Goal: Use online tool/utility

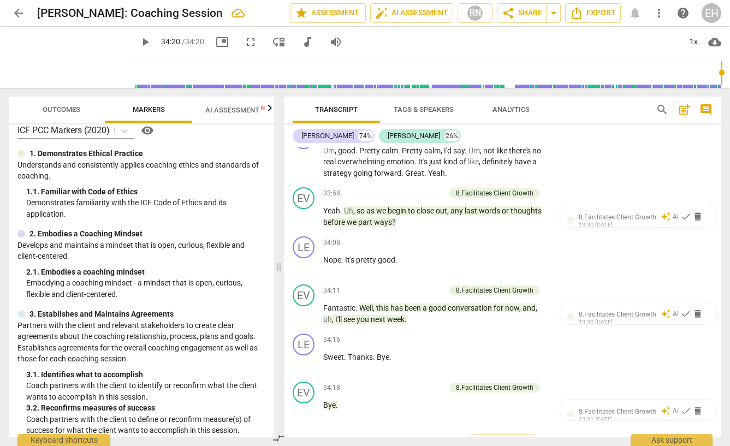
scroll to position [17, 0]
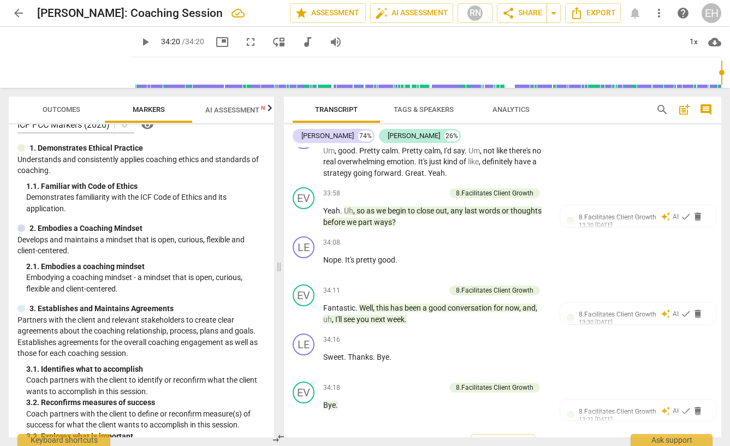
click at [237, 110] on span "AI Assessment New" at bounding box center [239, 110] width 68 height 8
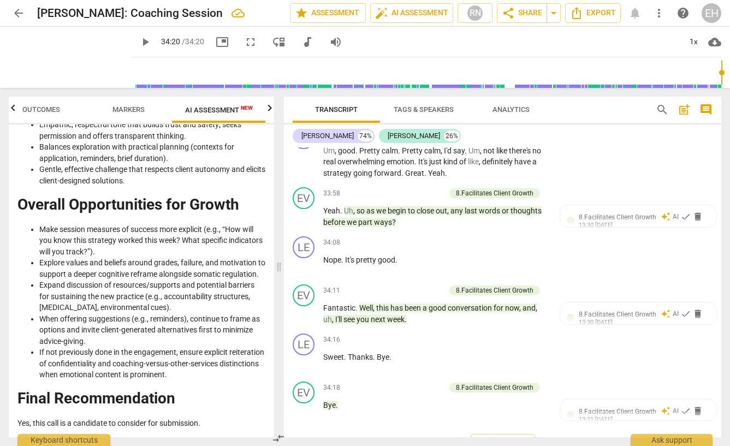
scroll to position [2394, 0]
click at [20, 11] on span "arrow_back" at bounding box center [18, 13] width 13 height 13
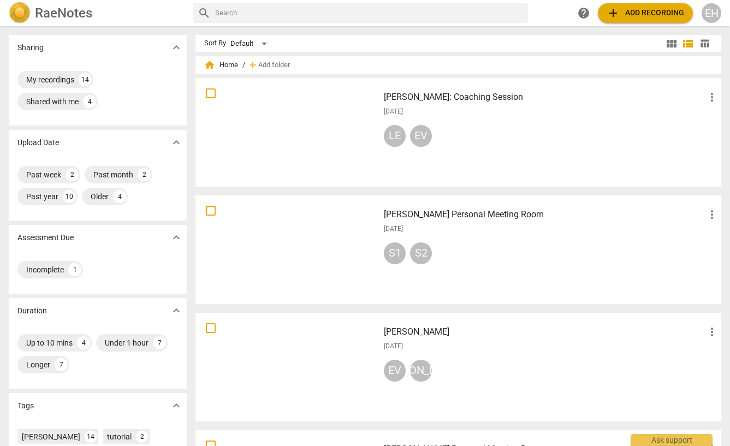
click at [320, 241] on div at bounding box center [287, 249] width 176 height 101
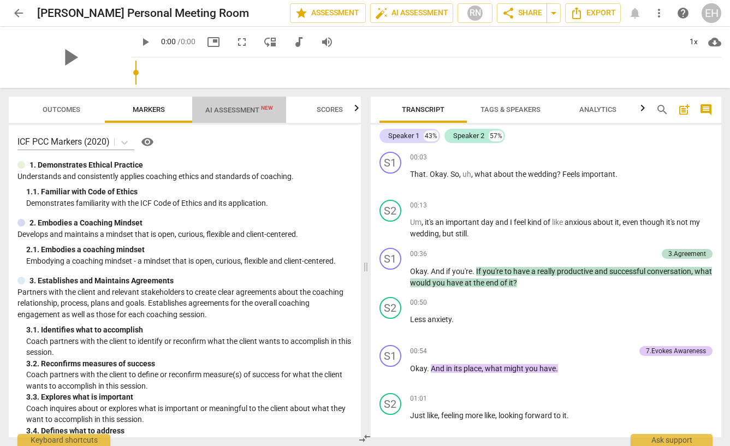
click at [238, 117] on span "AI Assessment New" at bounding box center [239, 110] width 94 height 16
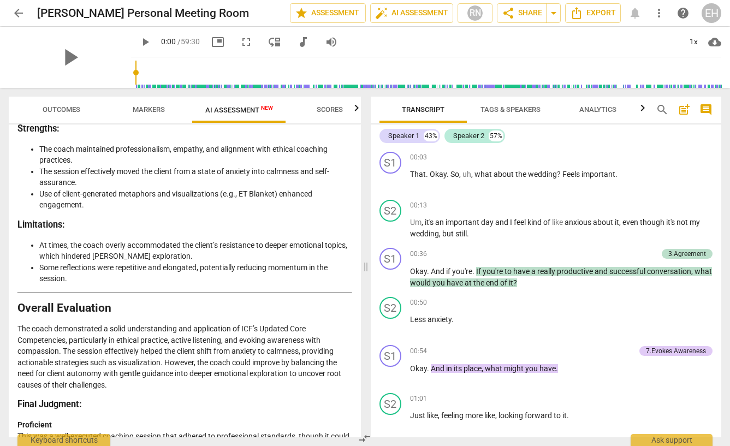
scroll to position [1962, 0]
click at [403, 15] on span "auto_fix_high AI Assessment" at bounding box center [411, 13] width 73 height 13
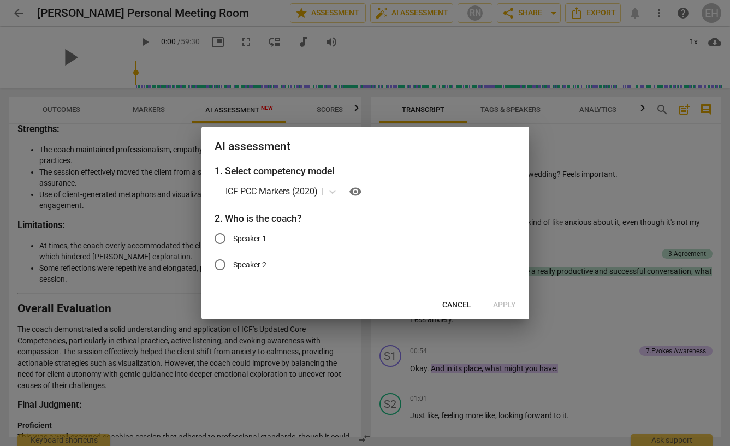
click at [485, 382] on div at bounding box center [365, 223] width 730 height 446
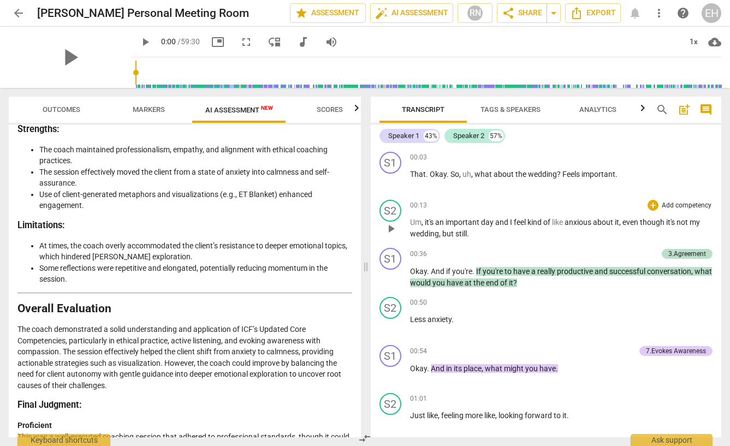
scroll to position [0, 0]
click at [519, 111] on span "Tags & Speakers" at bounding box center [511, 109] width 60 height 8
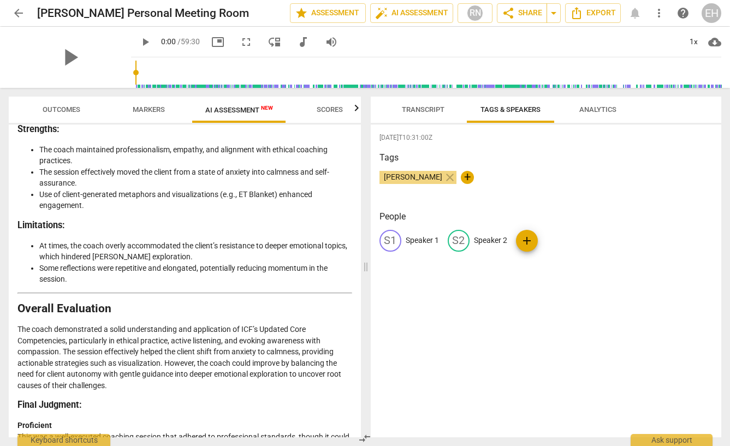
click at [418, 241] on p "Speaker 1" at bounding box center [422, 240] width 33 height 11
type input "[PERSON_NAME]"
click at [547, 242] on p "Speaker 2" at bounding box center [561, 240] width 33 height 11
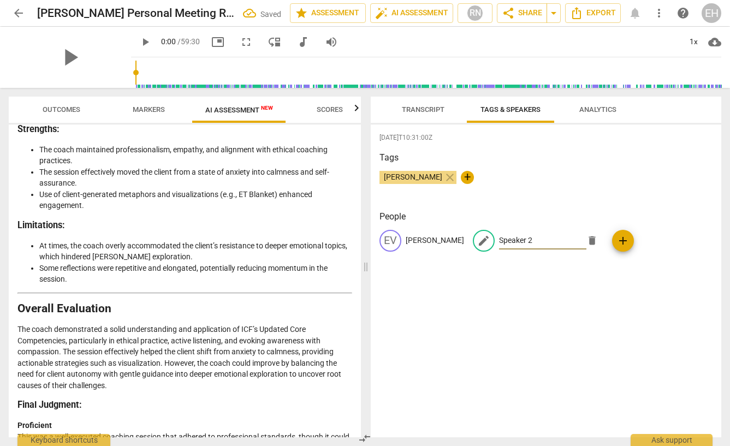
type input "H"
type input "[PERSON_NAME]"
click at [486, 315] on div "[DATE]T10:31:00Z Tags [PERSON_NAME] close + People [PERSON_NAME] edit [PERSON_N…" at bounding box center [546, 281] width 351 height 313
click at [412, 13] on span "auto_fix_high AI Assessment" at bounding box center [411, 13] width 73 height 13
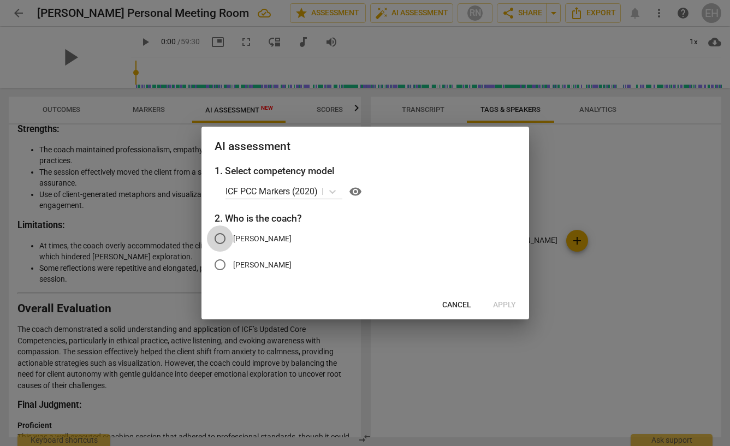
click at [227, 242] on input "[PERSON_NAME]" at bounding box center [220, 239] width 26 height 26
radio input "true"
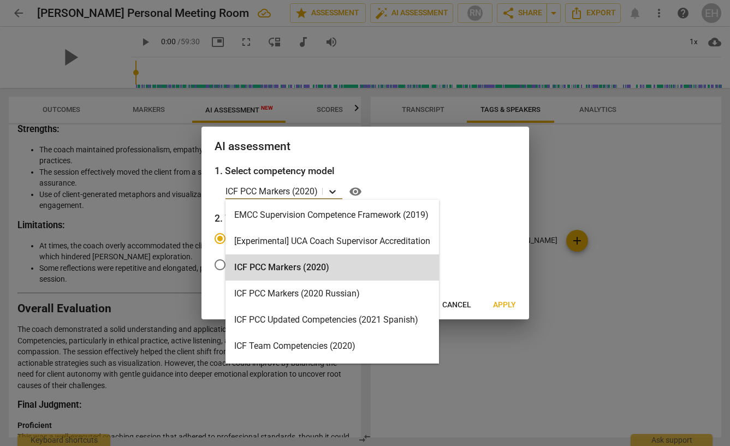
click at [335, 196] on icon at bounding box center [332, 191] width 11 height 11
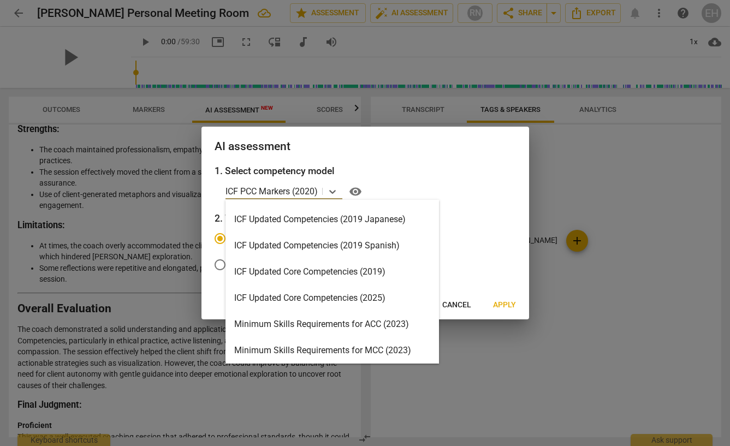
scroll to position [157, 0]
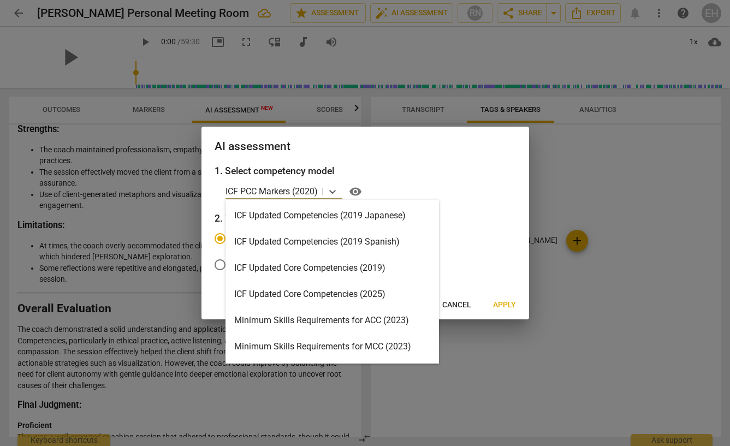
click at [310, 296] on div "ICF Updated Core Competencies (2025)" at bounding box center [333, 294] width 214 height 26
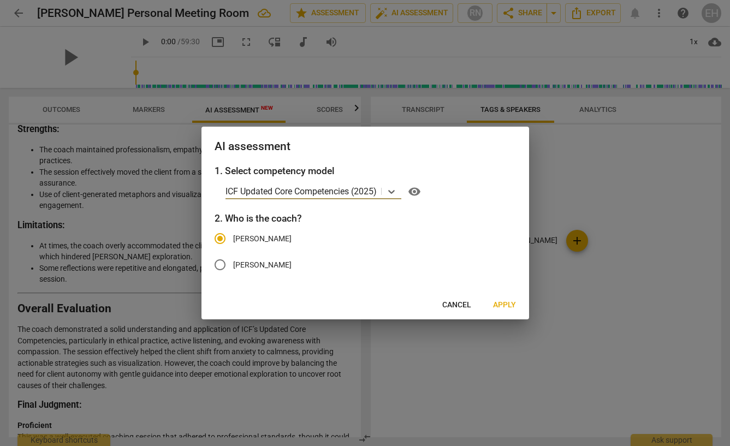
click at [500, 305] on span "Apply" at bounding box center [504, 305] width 23 height 11
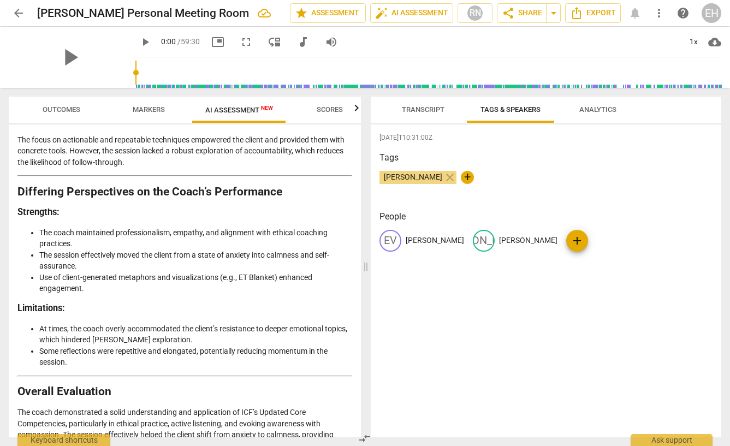
scroll to position [1863, 0]
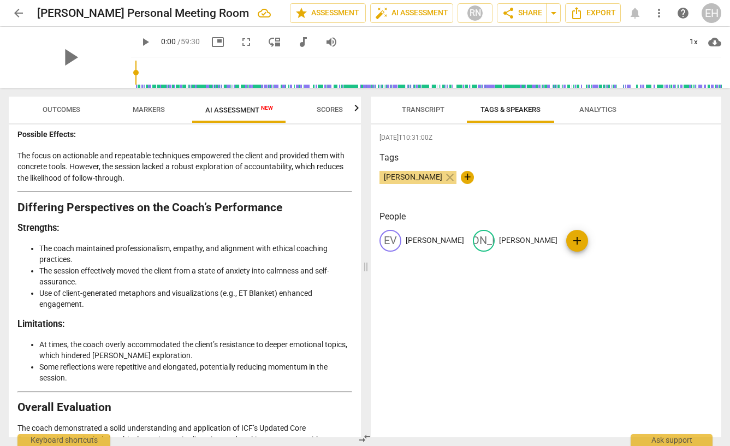
click at [16, 14] on span "arrow_back" at bounding box center [18, 13] width 13 height 13
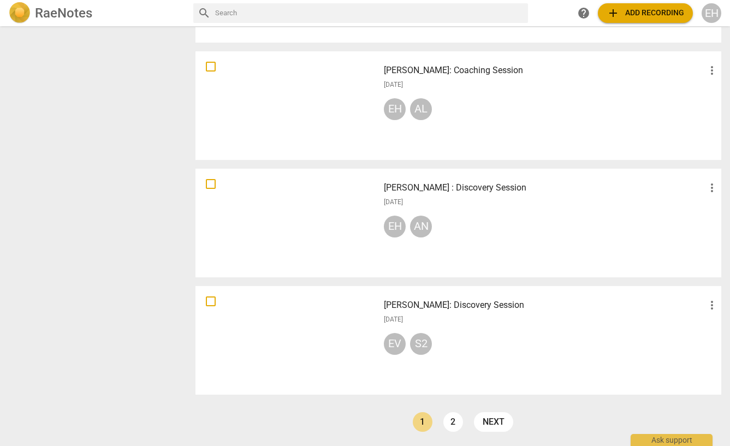
scroll to position [731, 0]
click at [405, 305] on h3 "[PERSON_NAME]: Discovery Session" at bounding box center [545, 305] width 322 height 13
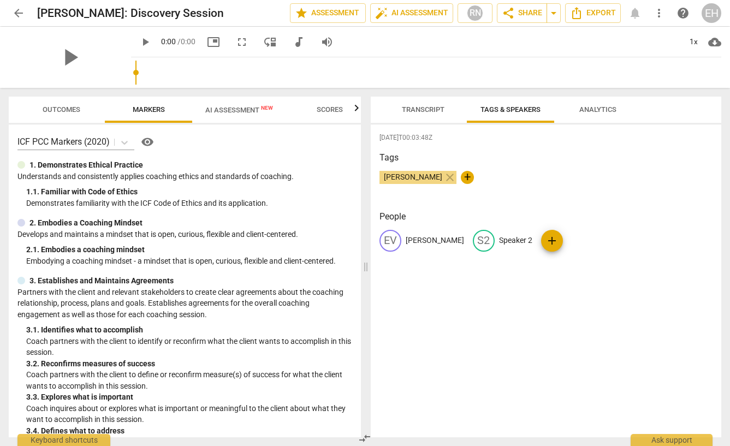
click at [253, 113] on span "AI Assessment New" at bounding box center [239, 110] width 68 height 8
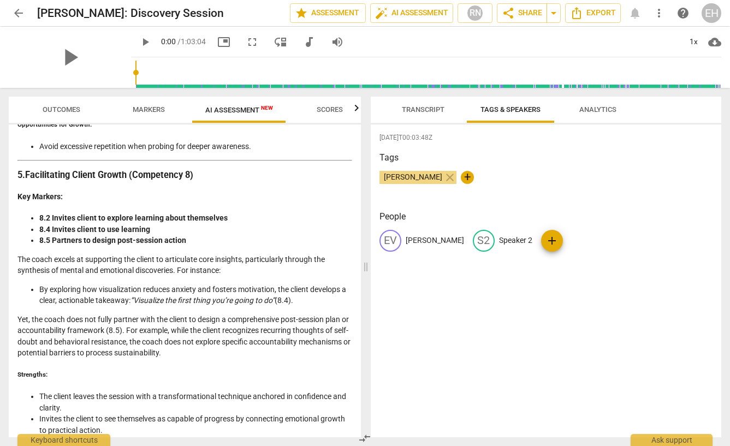
scroll to position [1778, 0]
click at [421, 12] on span "auto_fix_high AI Assessment" at bounding box center [411, 13] width 73 height 13
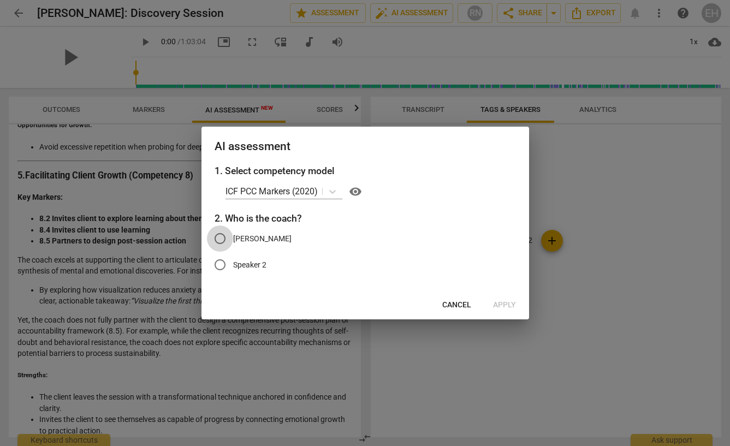
click at [217, 243] on input "[PERSON_NAME]" at bounding box center [220, 239] width 26 height 26
radio input "true"
click at [331, 194] on icon at bounding box center [332, 191] width 11 height 11
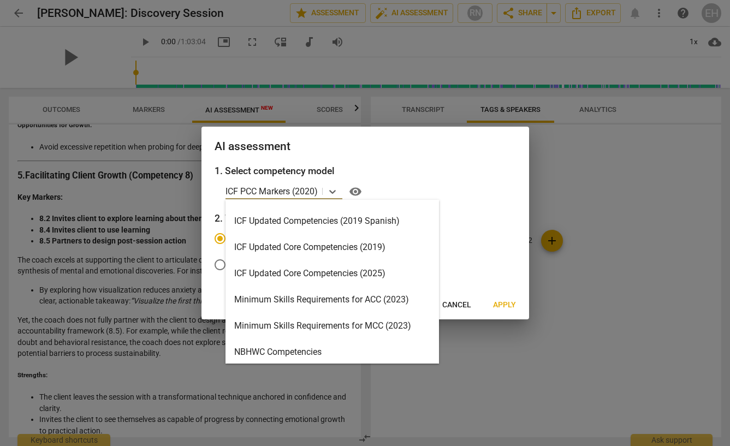
scroll to position [178, 0]
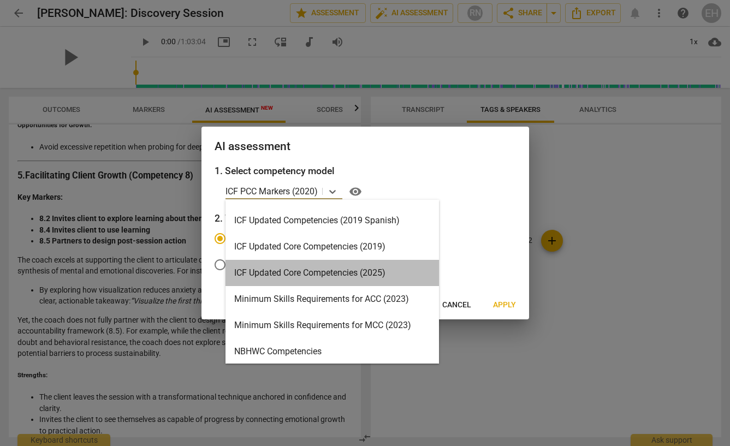
click at [309, 267] on div "ICF Updated Core Competencies (2025)" at bounding box center [333, 273] width 214 height 26
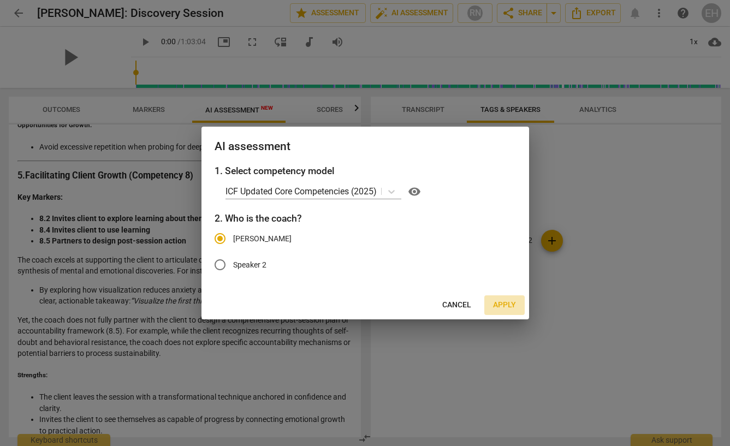
click at [499, 304] on span "Apply" at bounding box center [504, 305] width 23 height 11
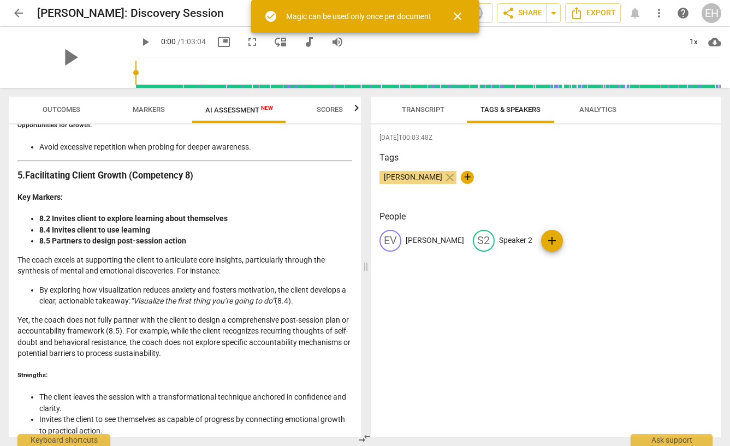
click at [458, 17] on span "close" at bounding box center [457, 16] width 13 height 13
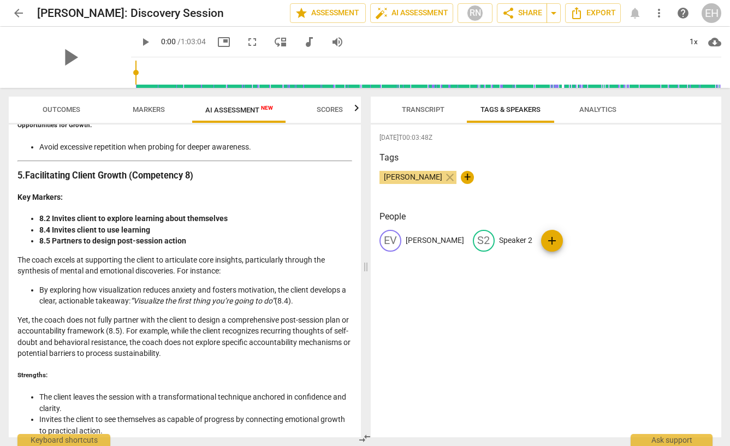
click at [10, 12] on span "arrow_back" at bounding box center [19, 13] width 20 height 13
